Goal: Task Accomplishment & Management: Complete application form

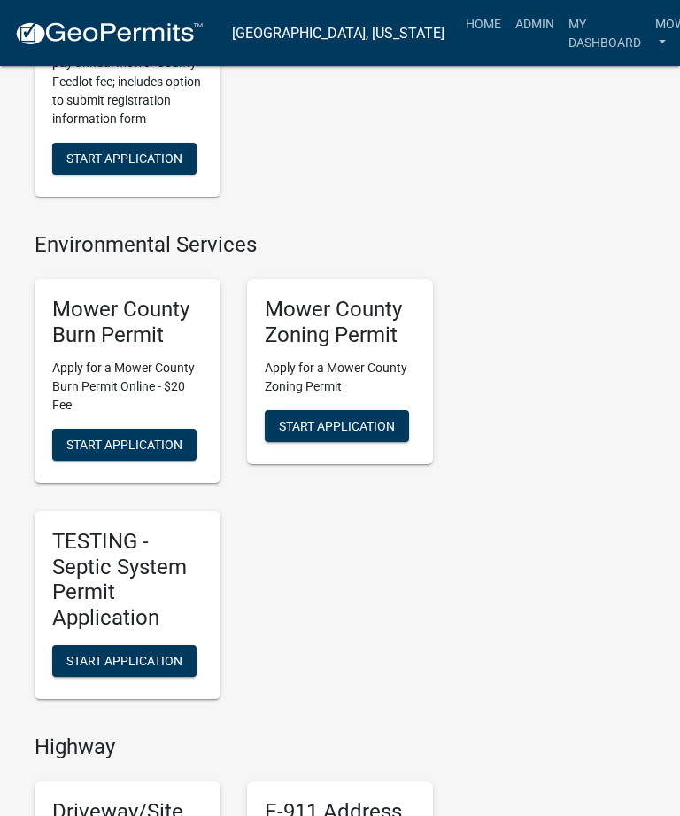
scroll to position [704, 0]
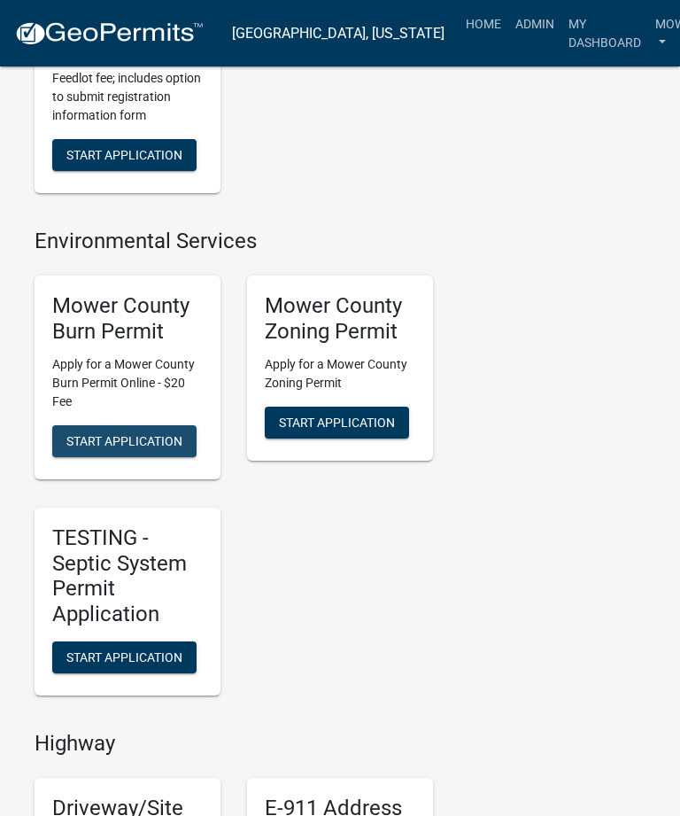
click at [128, 433] on span "Start Application" at bounding box center [124, 440] width 116 height 14
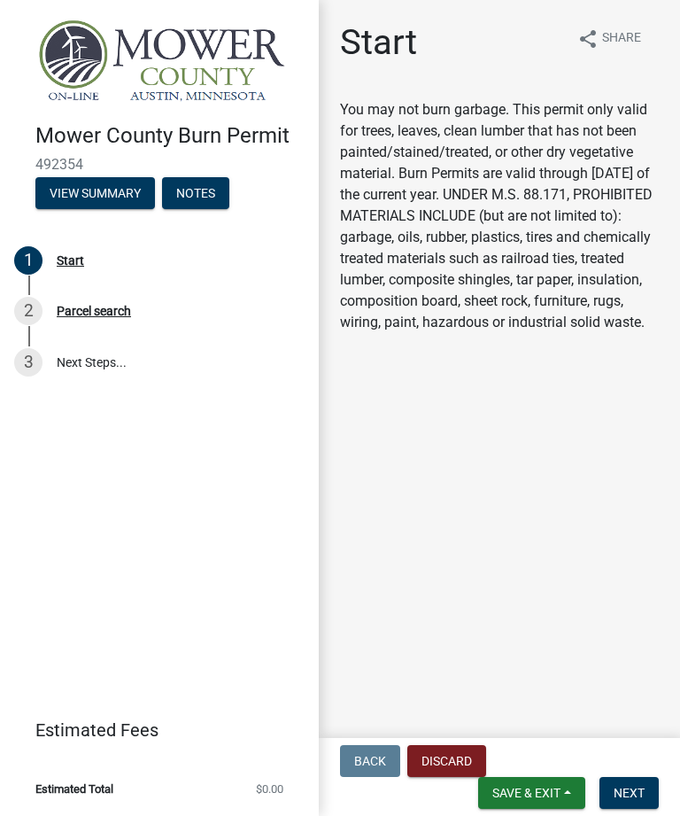
click at [641, 786] on span "Next" at bounding box center [629, 793] width 31 height 14
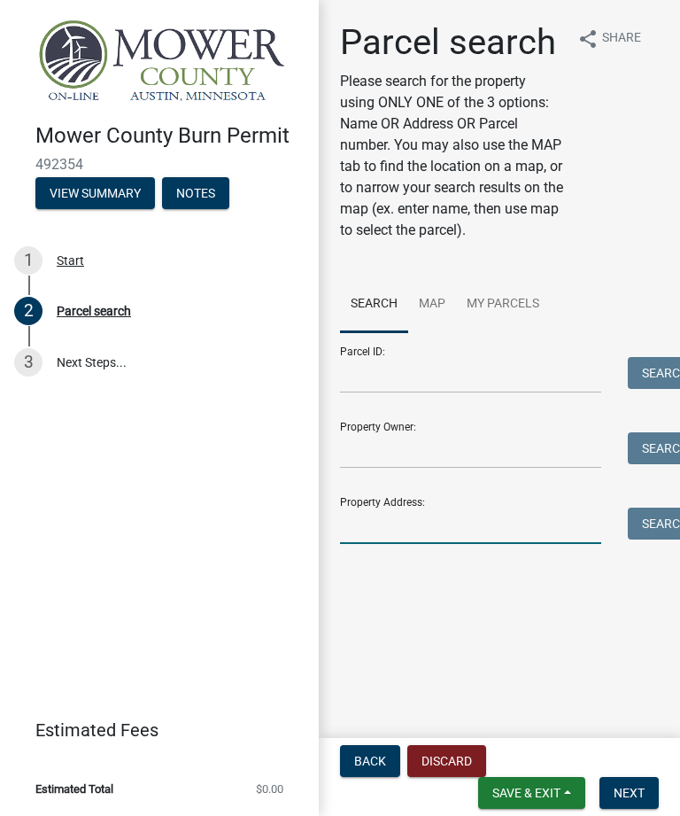
click at [432, 520] on input "Property Address:" at bounding box center [470, 526] width 261 height 36
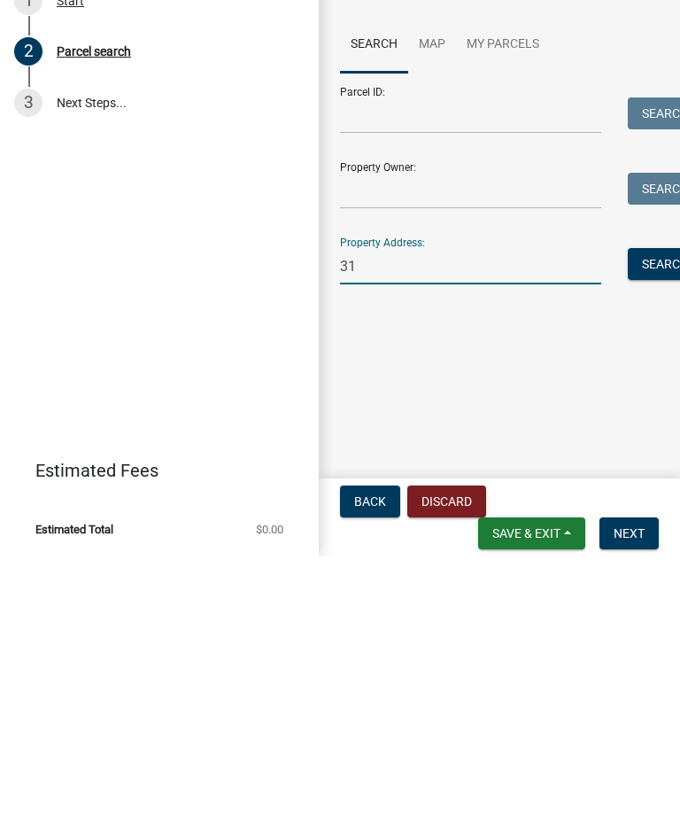
type input "3"
type input "53247"
click at [662, 508] on button "Search" at bounding box center [665, 524] width 75 height 32
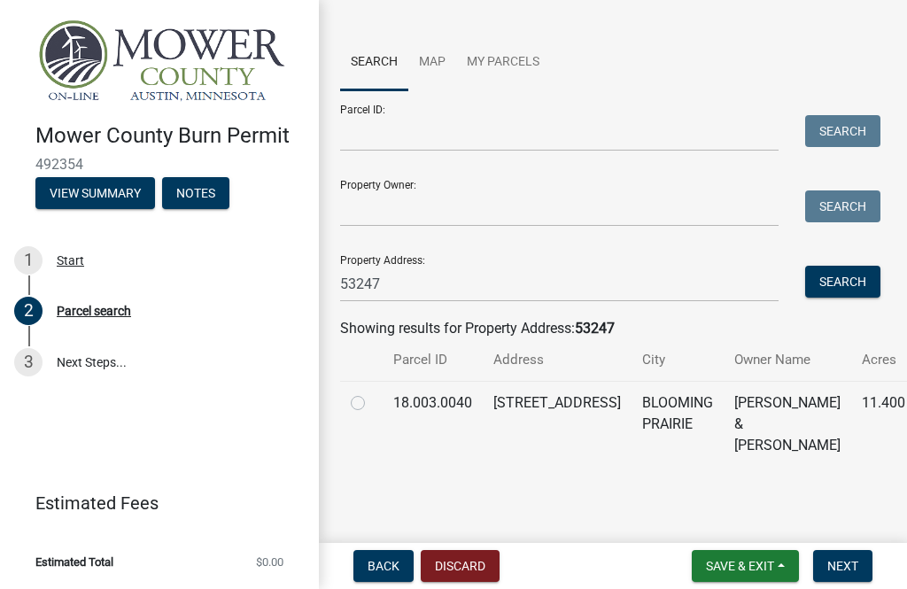
scroll to position [156, 0]
click at [372, 393] on label at bounding box center [372, 393] width 0 height 0
click at [372, 404] on input "radio" at bounding box center [378, 399] width 12 height 12
radio input "true"
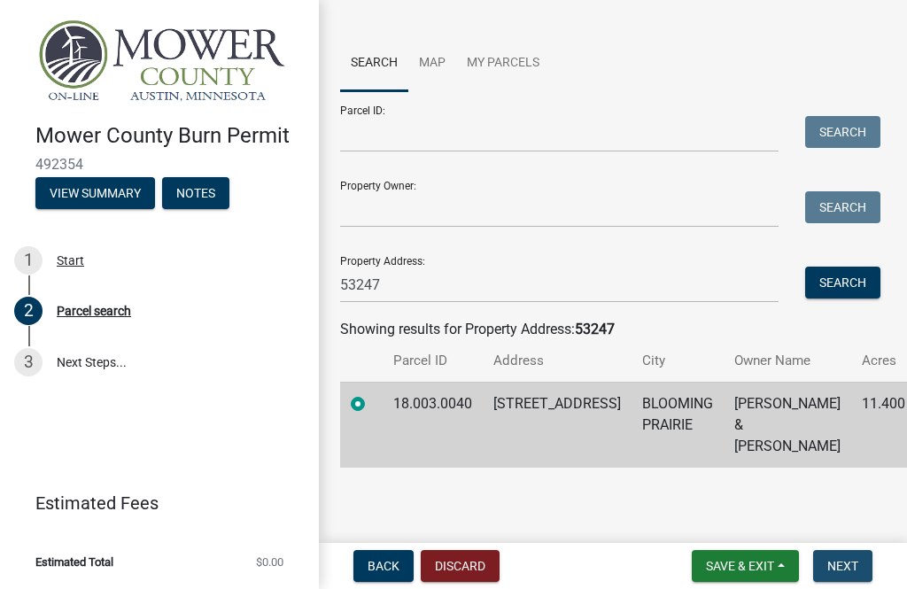
click at [680, 565] on span "Next" at bounding box center [842, 566] width 31 height 14
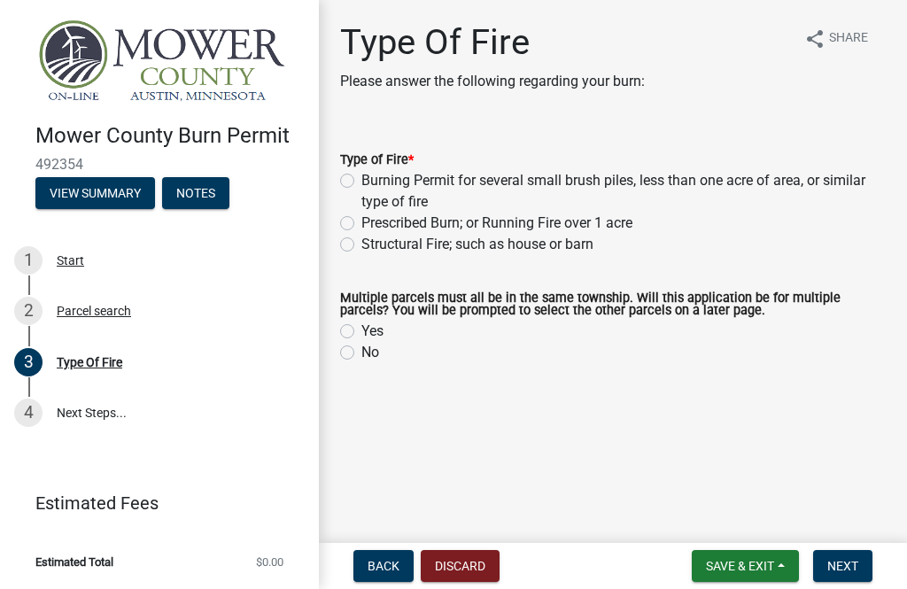
click at [361, 185] on label "Burning Permit for several small brush piles, less than one acre of area, or si…" at bounding box center [623, 191] width 524 height 43
click at [361, 182] on input "Burning Permit for several small brush piles, less than one acre of area, or si…" at bounding box center [367, 176] width 12 height 12
radio input "true"
click at [363, 361] on label "No" at bounding box center [370, 352] width 18 height 21
click at [363, 353] on input "No" at bounding box center [367, 348] width 12 height 12
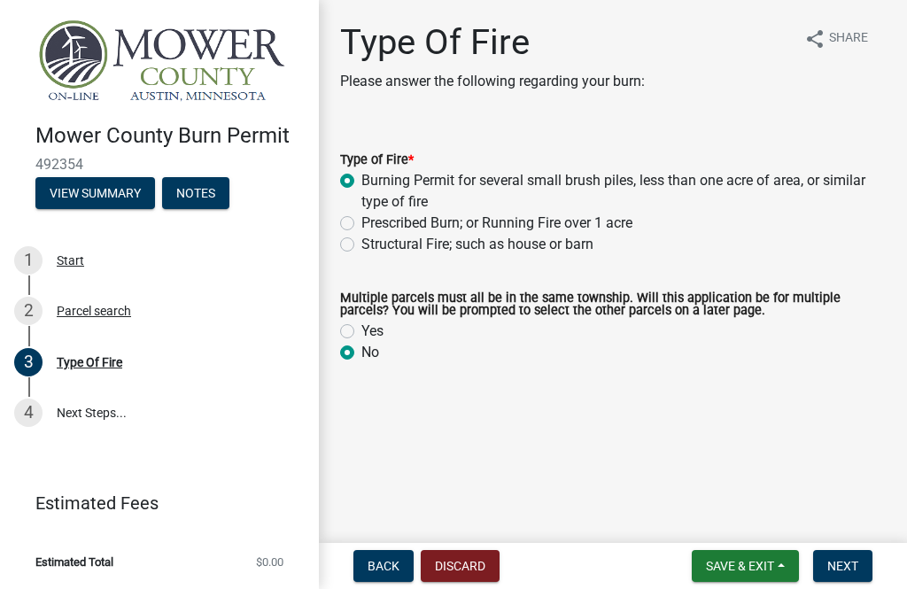
radio input "true"
click at [680, 564] on span "Next" at bounding box center [842, 566] width 31 height 14
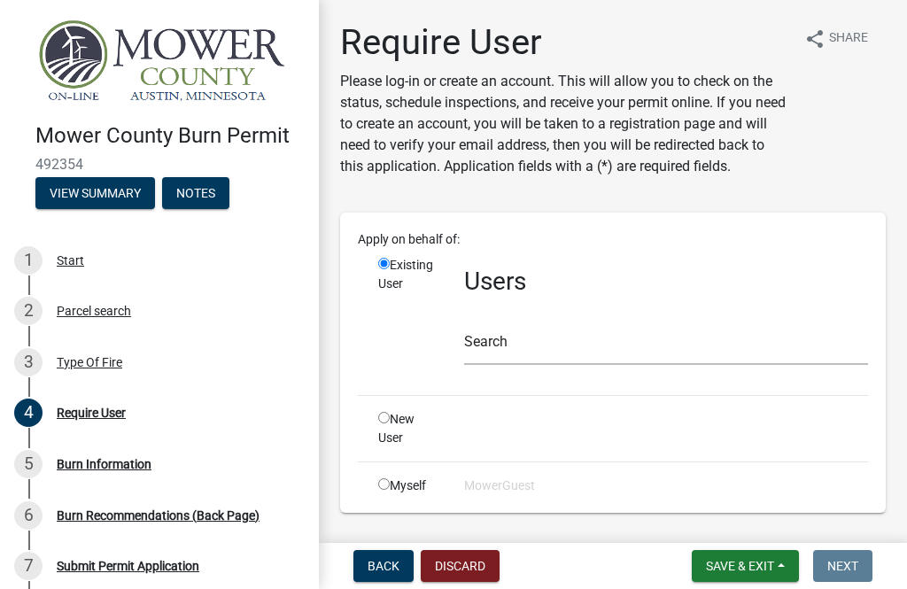
click at [380, 487] on input "radio" at bounding box center [384, 484] width 12 height 12
radio input "true"
radio input "false"
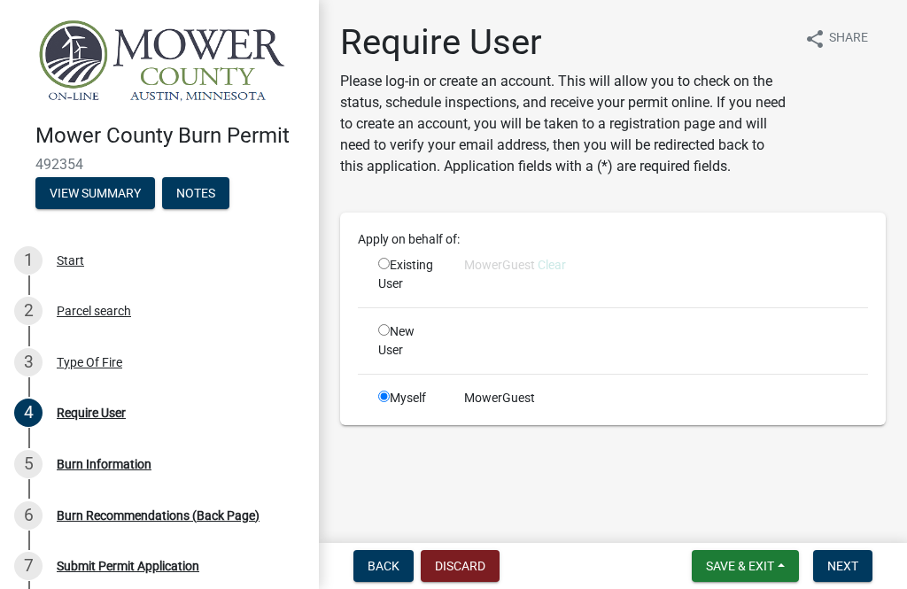
click at [680, 563] on span "Next" at bounding box center [842, 566] width 31 height 14
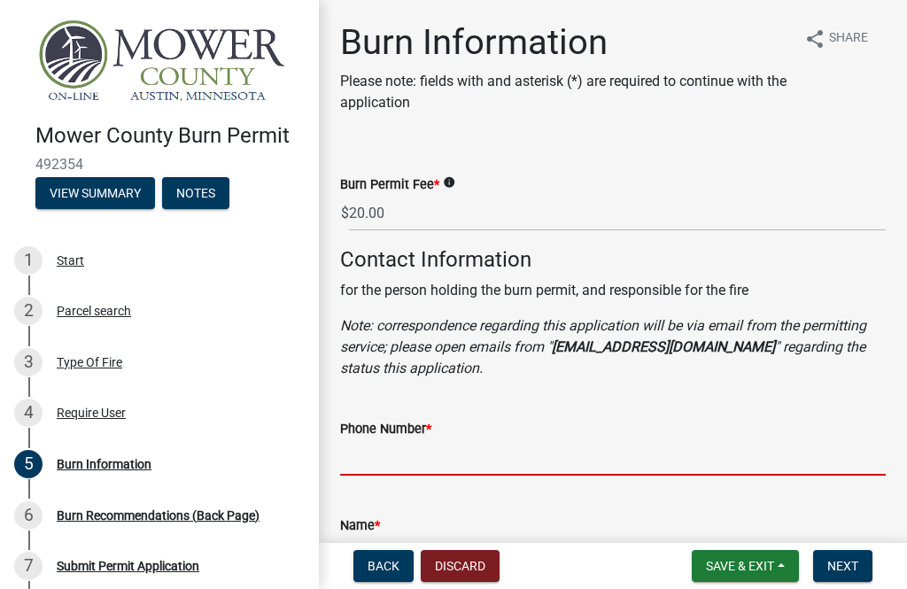
click at [420, 458] on input "Phone Number *" at bounding box center [613, 457] width 546 height 36
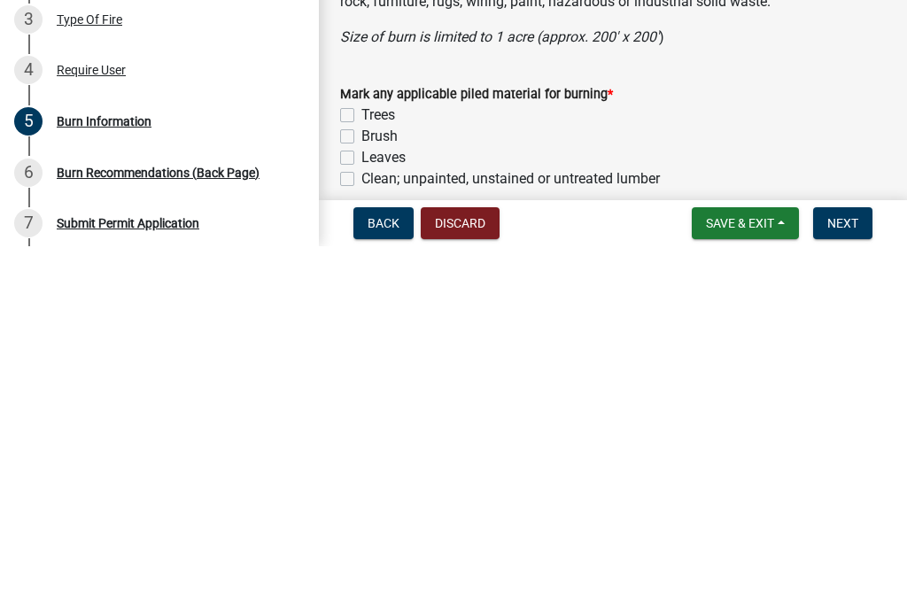
scroll to position [1141, 0]
type input "[PHONE_NUMBER]"
click at [339, 406] on div "Mark any applicable piled material for burning * Trees Brush Leaves Clean; unpa…" at bounding box center [613, 480] width 572 height 149
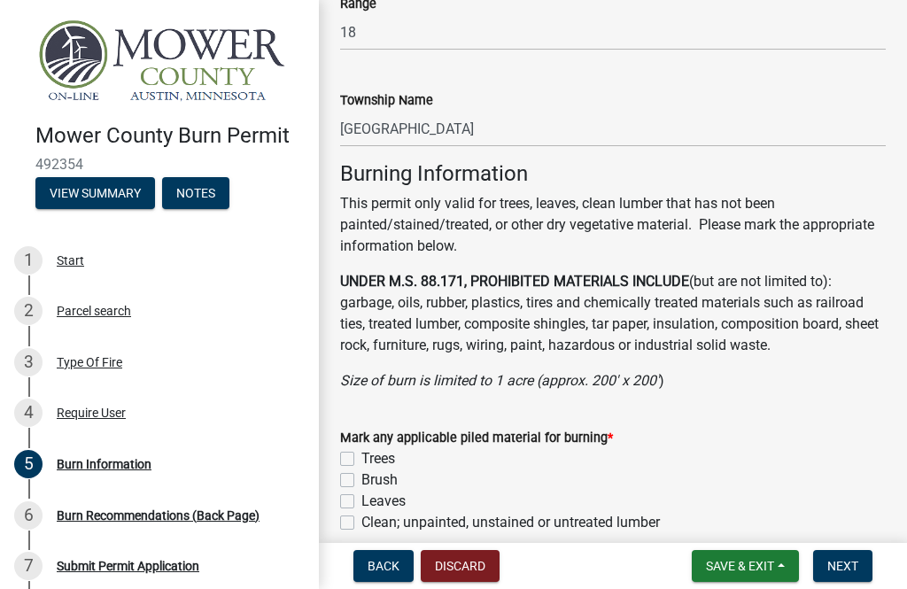
click at [361, 455] on label "Trees" at bounding box center [378, 458] width 34 height 21
click at [361, 455] on input "Trees" at bounding box center [367, 454] width 12 height 12
checkbox input "true"
checkbox input "false"
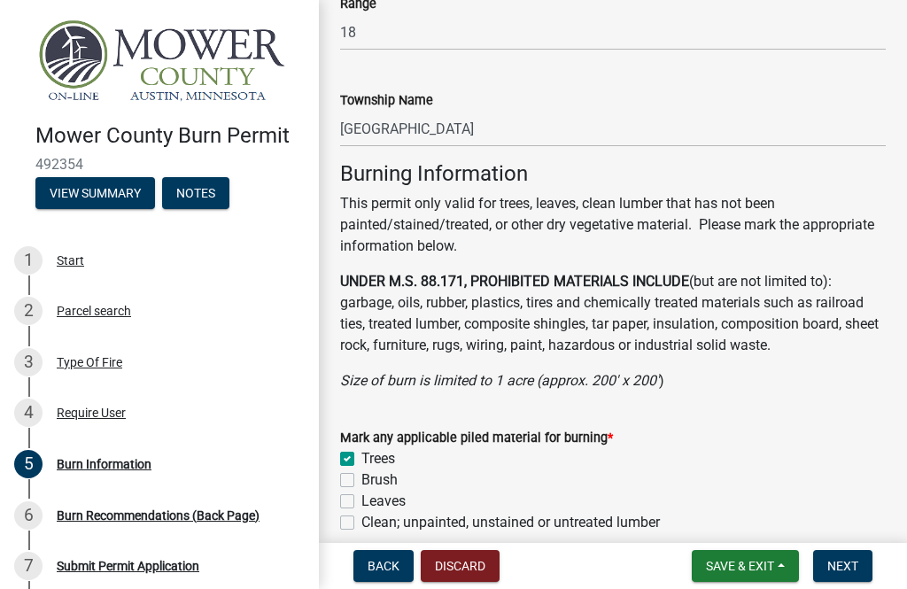
checkbox input "false"
click at [361, 480] on label "Brush" at bounding box center [379, 480] width 36 height 21
click at [361, 480] on input "Brush" at bounding box center [367, 476] width 12 height 12
checkbox input "true"
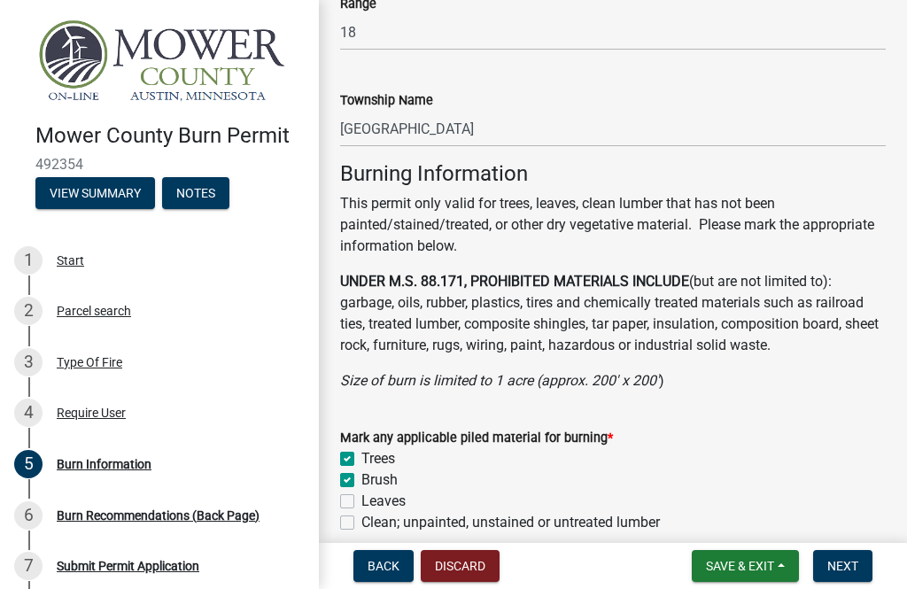
checkbox input "true"
checkbox input "false"
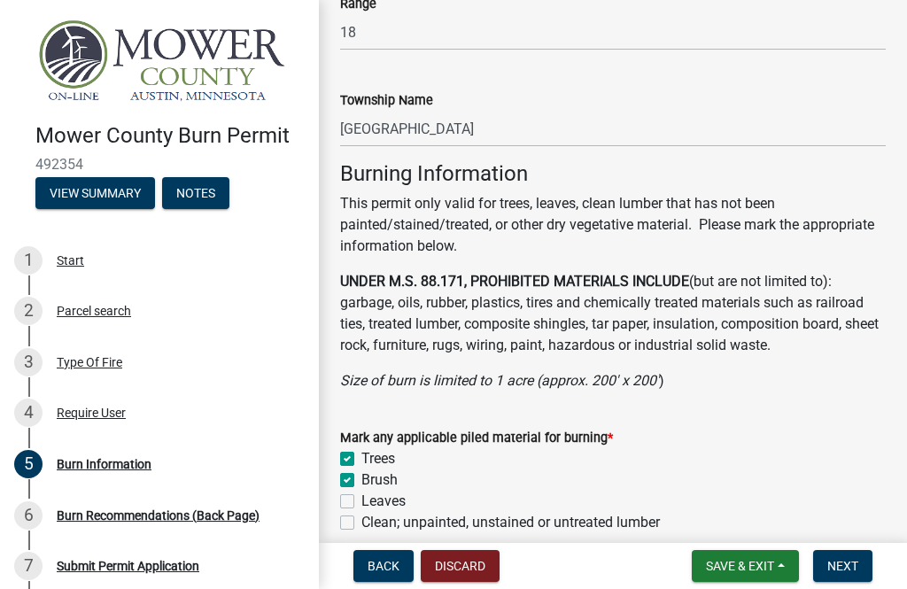
click at [361, 505] on label "Leaves" at bounding box center [383, 501] width 44 height 21
click at [361, 502] on input "Leaves" at bounding box center [367, 497] width 12 height 12
checkbox input "true"
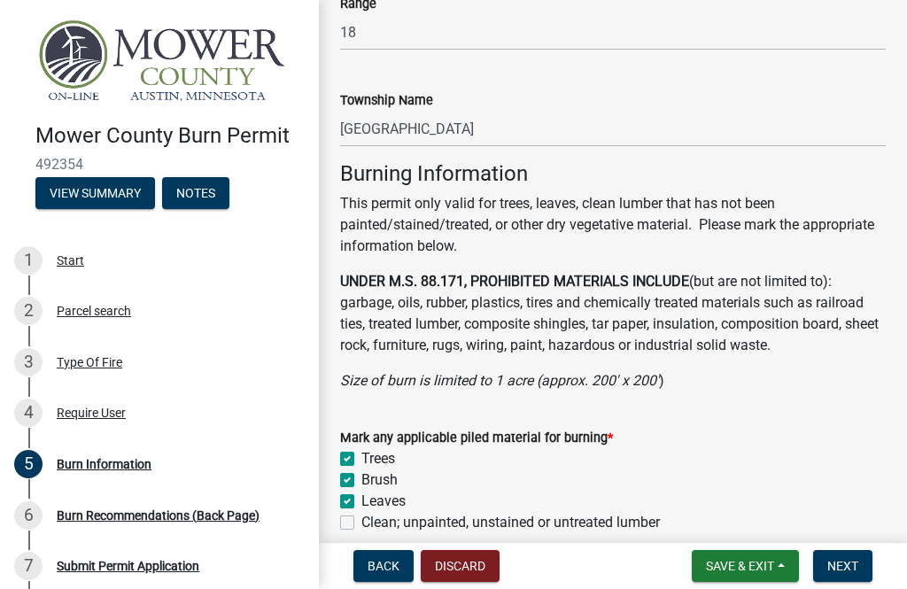
checkbox input "true"
checkbox input "false"
click at [680, 565] on span "Next" at bounding box center [842, 566] width 31 height 14
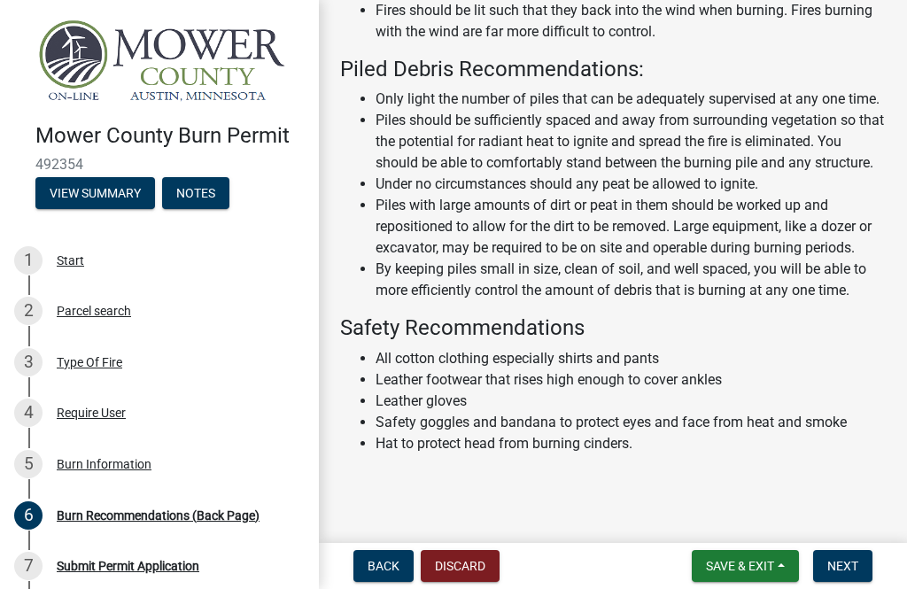
scroll to position [731, 0]
click at [680, 565] on span "Next" at bounding box center [842, 566] width 31 height 14
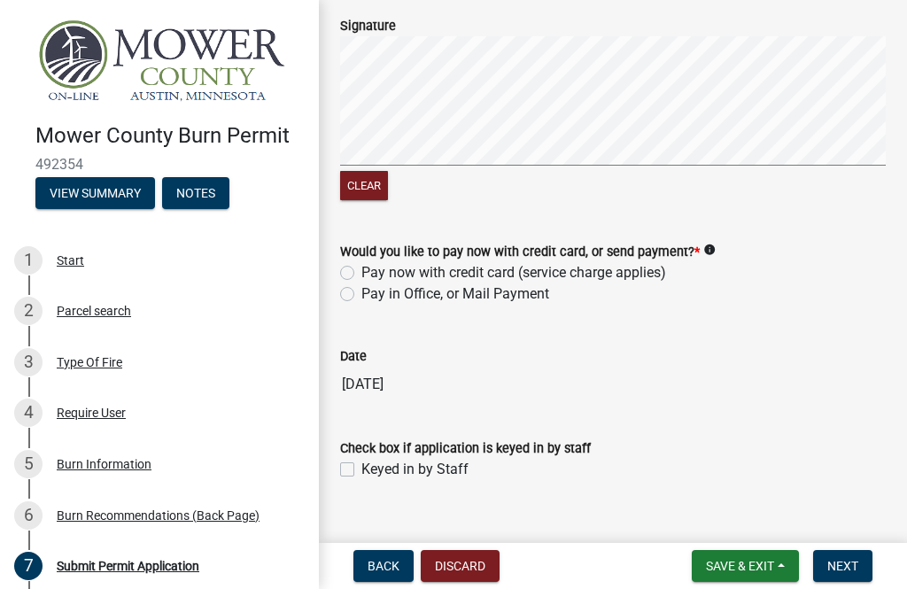
scroll to position [1129, 0]
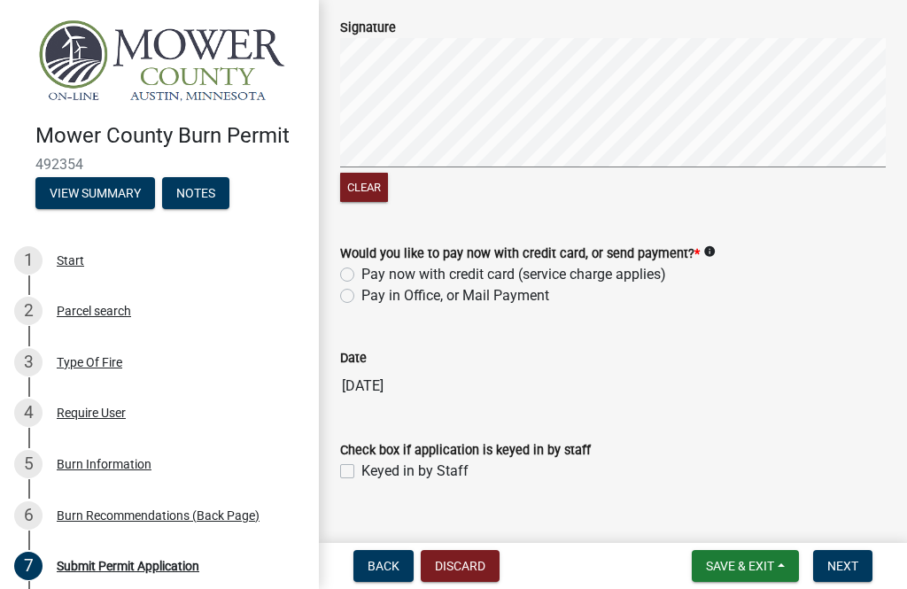
click at [361, 285] on label "Pay in Office, or Mail Payment" at bounding box center [455, 295] width 188 height 21
click at [361, 285] on input "Pay in Office, or Mail Payment" at bounding box center [367, 291] width 12 height 12
radio input "true"
click at [361, 461] on label "Keyed in by Staff" at bounding box center [414, 471] width 107 height 21
click at [361, 461] on input "Keyed in by Staff" at bounding box center [367, 467] width 12 height 12
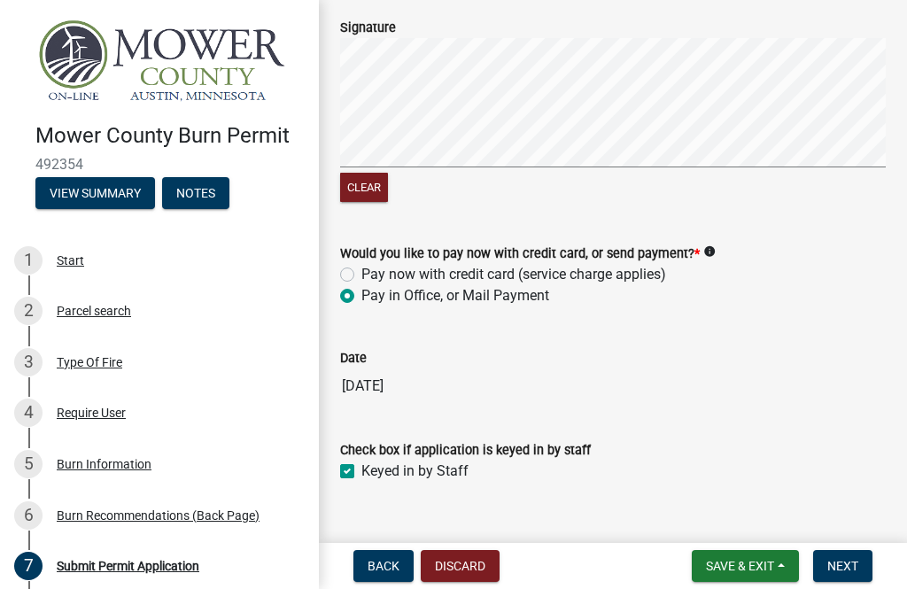
checkbox input "true"
click at [680, 568] on span "Next" at bounding box center [842, 566] width 31 height 14
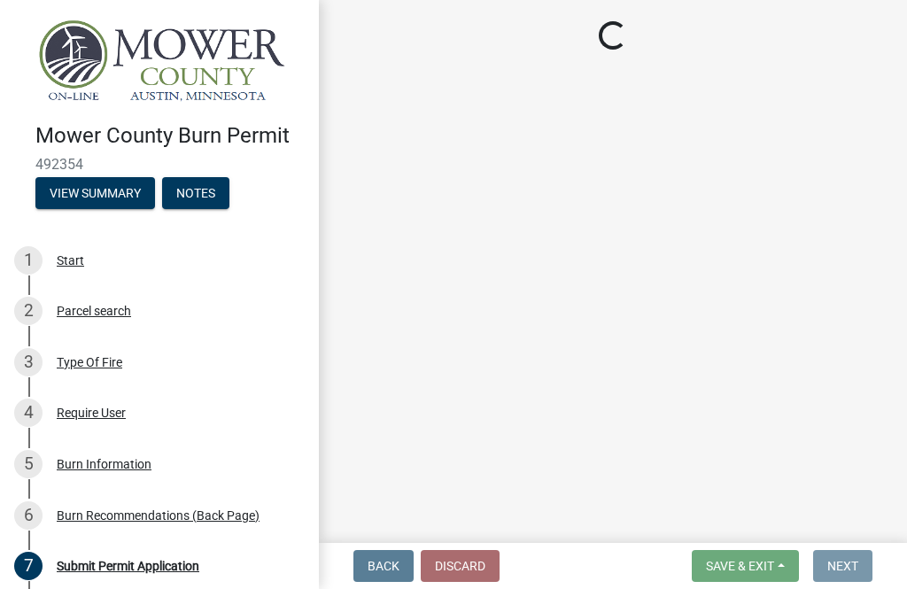
scroll to position [0, 0]
select select "3: 3"
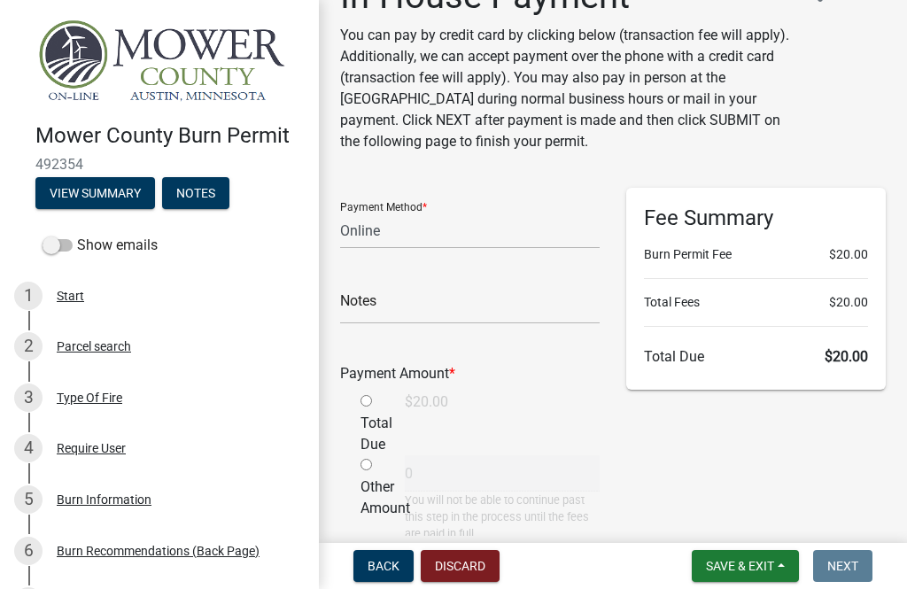
scroll to position [44, 0]
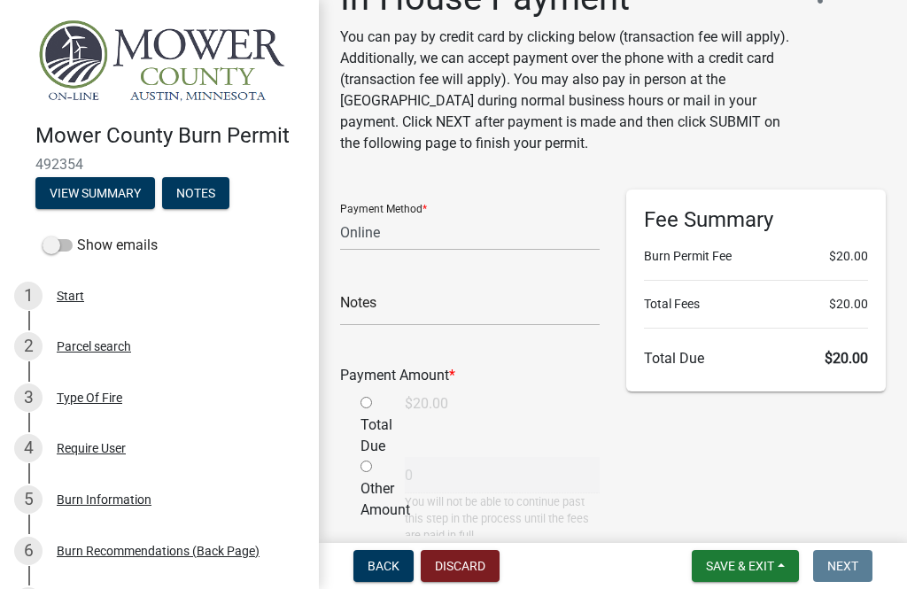
click at [680, 571] on span "Save & Exit" at bounding box center [740, 566] width 68 height 14
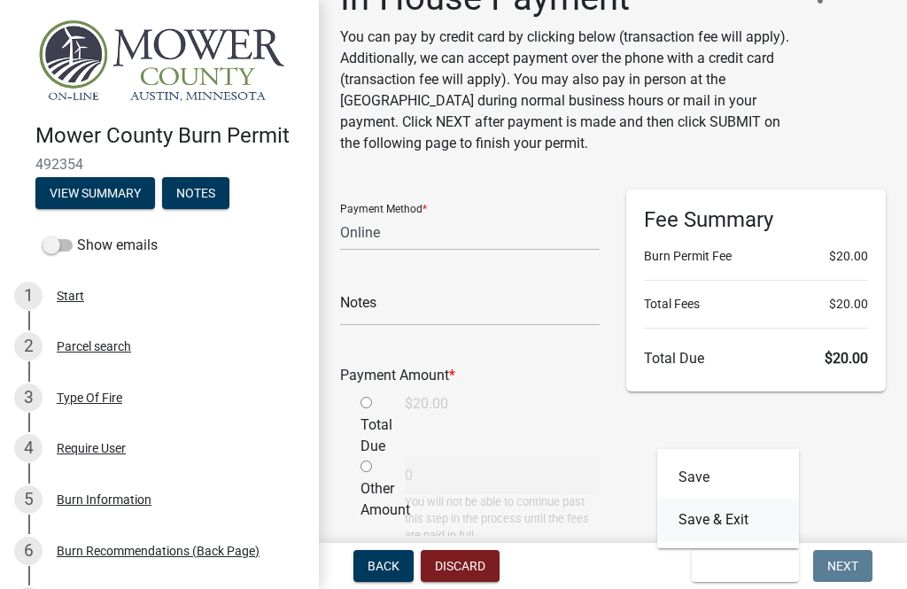
click at [680, 528] on button "Save & Exit" at bounding box center [728, 520] width 142 height 43
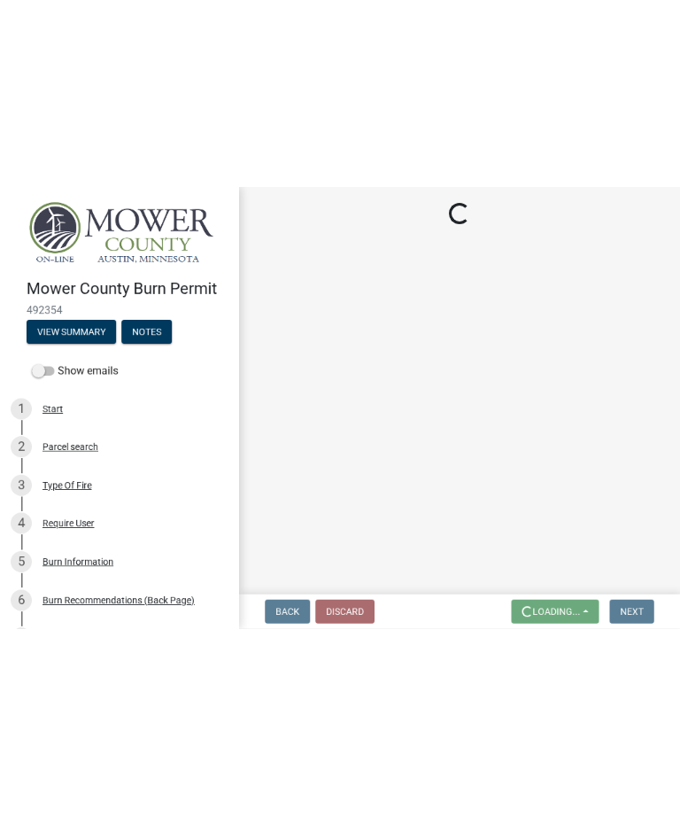
scroll to position [0, 0]
